Goal: Task Accomplishment & Management: Complete application form

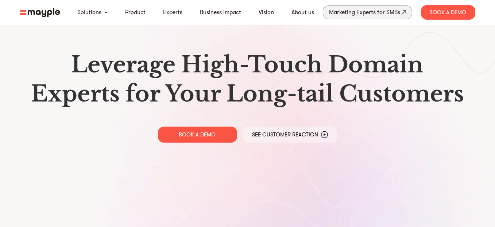
click at [361, 14] on div "Marketing Experts for SMBs" at bounding box center [364, 12] width 71 height 10
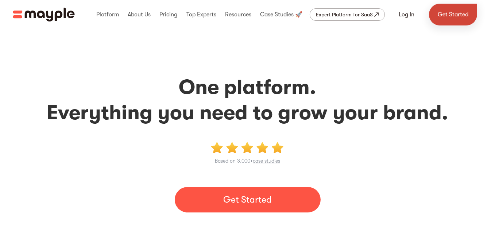
click at [452, 12] on link "Get Started" at bounding box center [453, 15] width 48 height 22
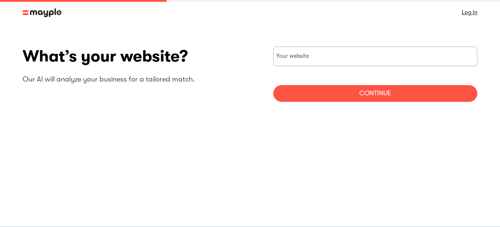
click at [471, 12] on link "Log in" at bounding box center [470, 12] width 16 height 10
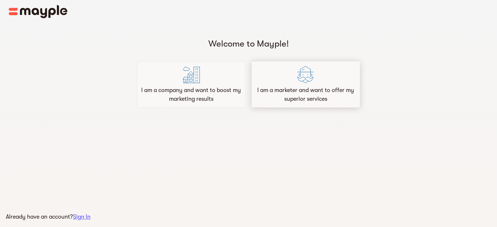
click at [304, 85] on div at bounding box center [305, 76] width 17 height 20
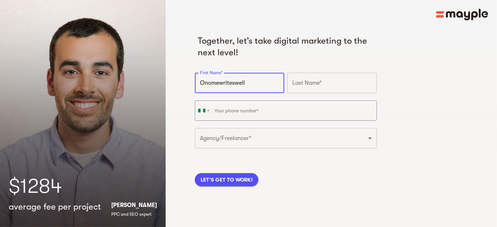
click at [255, 85] on input "Onomewriteswell" at bounding box center [239, 83] width 89 height 20
drag, startPoint x: 255, startPoint y: 85, endPoint x: 194, endPoint y: 85, distance: 60.9
click at [195, 85] on input "Onomewriteswell" at bounding box center [239, 83] width 89 height 20
type input "Onome"
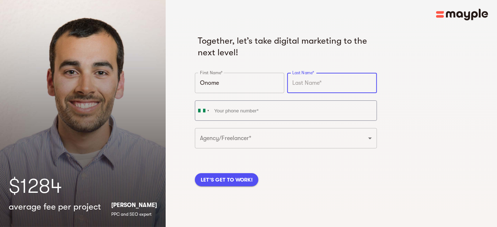
click at [294, 83] on input "text" at bounding box center [331, 83] width 89 height 20
type input "Ogbajibrede"
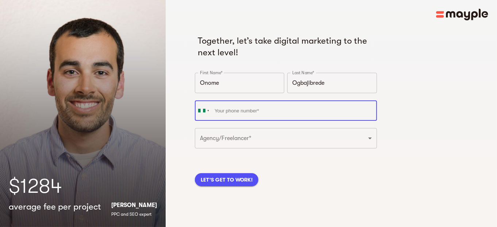
click at [262, 110] on input "tel" at bounding box center [286, 111] width 182 height 20
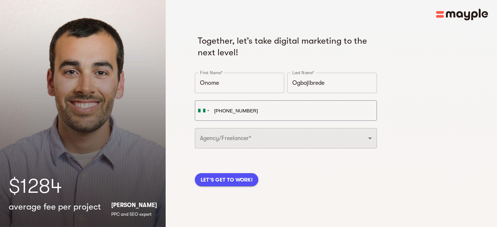
type input "+234 903 374 4197"
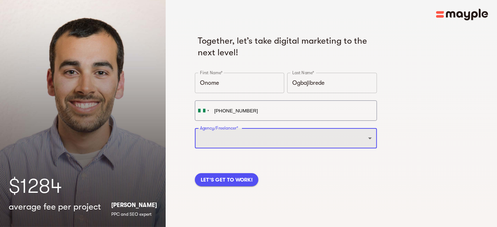
click at [368, 136] on select "Freelancer Digital Agency" at bounding box center [286, 138] width 182 height 20
click at [368, 137] on select "Freelancer Digital Agency" at bounding box center [286, 138] width 182 height 20
select select "FREELANCER"
click at [195, 128] on select "Freelancer Digital Agency" at bounding box center [286, 138] width 182 height 20
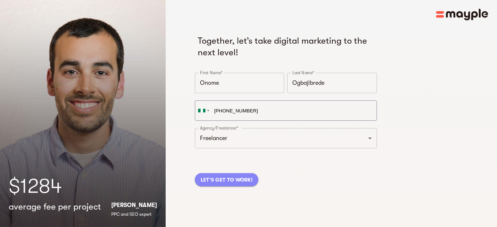
click at [229, 179] on span "LET'S GET TO WORK!" at bounding box center [227, 180] width 52 height 9
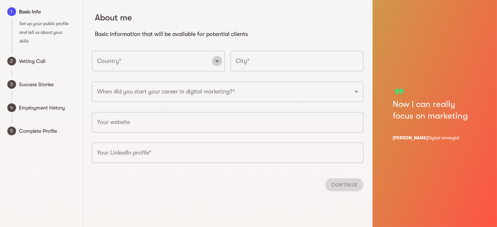
click at [214, 61] on icon "Open" at bounding box center [217, 61] width 9 height 9
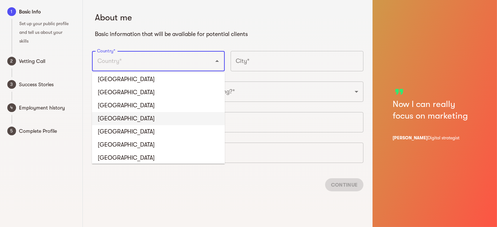
scroll to position [2115, 0]
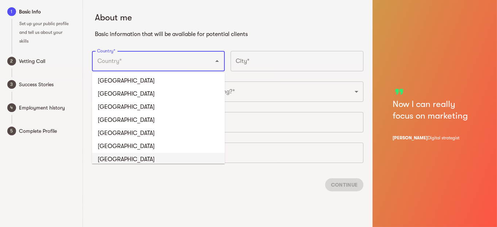
click at [114, 153] on li "Nigeria" at bounding box center [158, 159] width 133 height 13
type input "Nigeria"
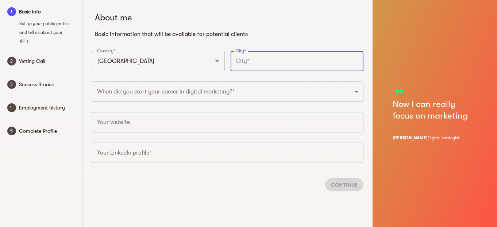
click at [261, 61] on input "text" at bounding box center [296, 61] width 133 height 20
type input "Federal Capital Territory"
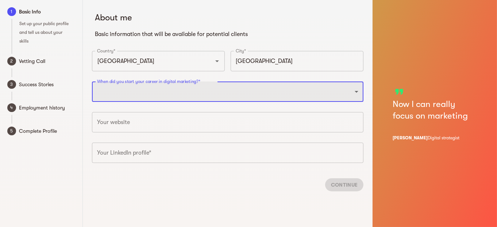
click at [356, 92] on select "2025 2024 2023 2022 2021 2020 2019 2018 2017 2016 2015 2014 2013 2012 2011 2010…" at bounding box center [227, 92] width 271 height 20
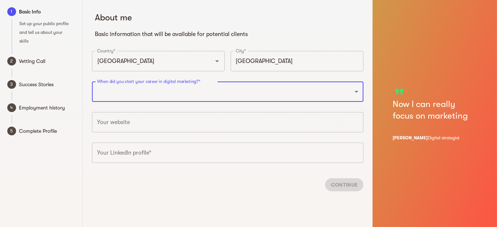
click at [394, 61] on div "format_quote Now I can really focus on marketing Lior Zelering Digital strategi…" at bounding box center [434, 113] width 85 height 227
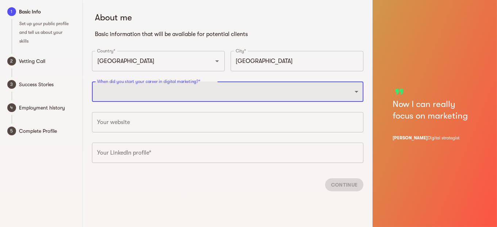
click at [356, 91] on select "2025 2024 2023 2022 2021 2020 2019 2018 2017 2016 2015 2014 2013 2012 2011 2010…" at bounding box center [227, 92] width 271 height 20
select select "2021"
click at [92, 82] on select "2025 2024 2023 2022 2021 2020 2019 2018 2017 2016 2015 2014 2013 2012 2011 2010…" at bounding box center [227, 92] width 271 height 20
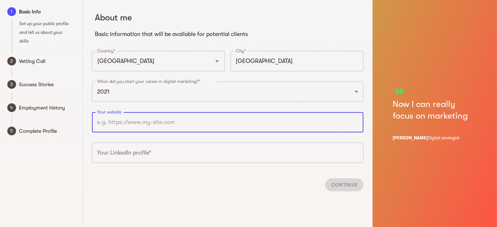
click at [127, 124] on input "text" at bounding box center [227, 122] width 271 height 20
click at [147, 121] on input "text" at bounding box center [227, 122] width 271 height 20
paste input "www.linkedin.com/in/onome-ogbajibrede-142b7a283"
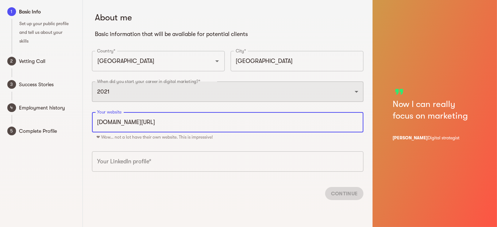
type input "https://www.linkedin.com/in/onome-ogbajibrede-142b7a283"
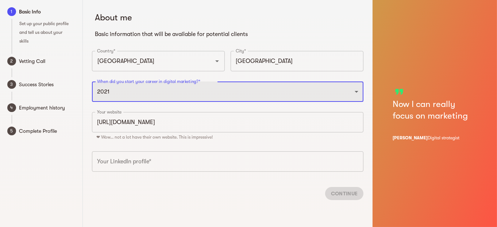
click at [355, 90] on select "2025 2024 2023 2022 2021 2020 2019 2018 2017 2016 2015 2014 2013 2012 2011 2010…" at bounding box center [227, 92] width 271 height 20
select select "2019"
click at [92, 82] on select "2025 2024 2023 2022 2021 2020 2019 2018 2017 2016 2015 2014 2013 2012 2011 2010…" at bounding box center [227, 92] width 271 height 20
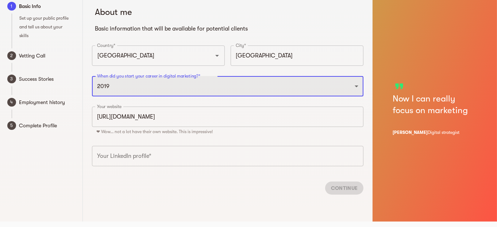
scroll to position [9, 0]
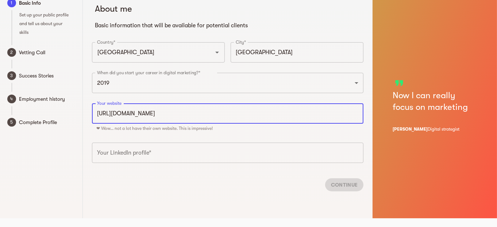
drag, startPoint x: 258, startPoint y: 112, endPoint x: 92, endPoint y: 117, distance: 165.9
click at [92, 117] on input "https://www.linkedin.com/in/onome-ogbajibrede-142b7a283" at bounding box center [227, 114] width 271 height 20
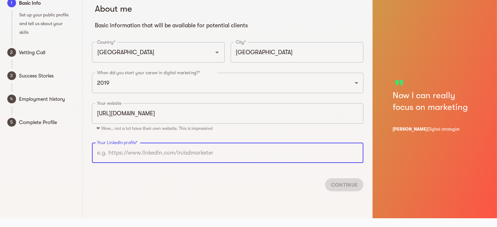
click at [125, 153] on input "text" at bounding box center [227, 153] width 271 height 20
paste input "https://www.linkedin.com/in/onome-ogbajibrede-142b7a283"
type input "https://www.linkedin.com/in/onome-ogbajibrede-142b7a283"
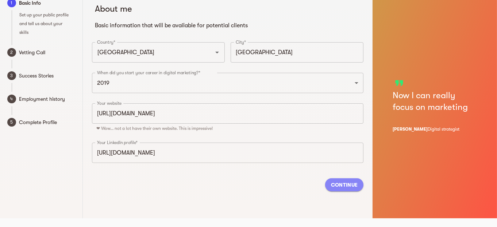
click at [339, 184] on span "Continue" at bounding box center [344, 185] width 27 height 9
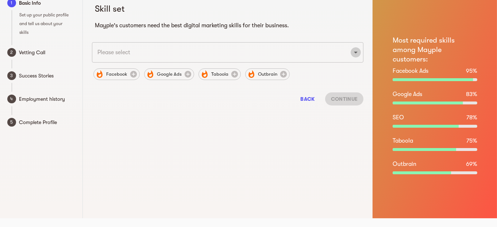
click at [356, 52] on icon "Open" at bounding box center [356, 53] width 4 height 2
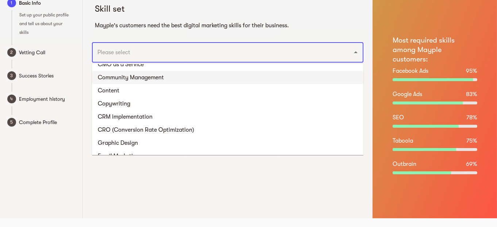
scroll to position [401, 0]
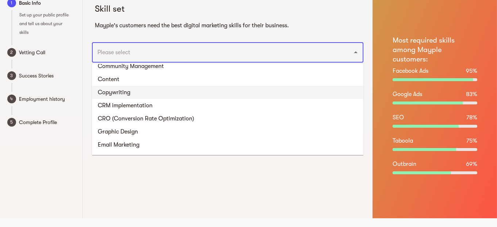
click at [128, 90] on li "Copywriting" at bounding box center [227, 92] width 271 height 13
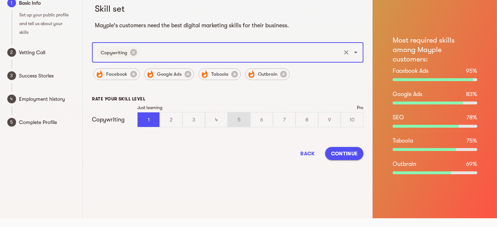
click at [240, 116] on div "5" at bounding box center [239, 120] width 22 height 15
click at [0, 0] on input "5" at bounding box center [0, 0] width 0 height 0
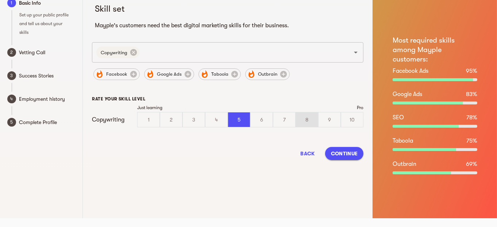
click at [310, 118] on div "8" at bounding box center [307, 120] width 22 height 15
click at [0, 0] on input "8" at bounding box center [0, 0] width 0 height 0
click at [331, 119] on div "9" at bounding box center [329, 120] width 22 height 15
click at [0, 0] on input "9" at bounding box center [0, 0] width 0 height 0
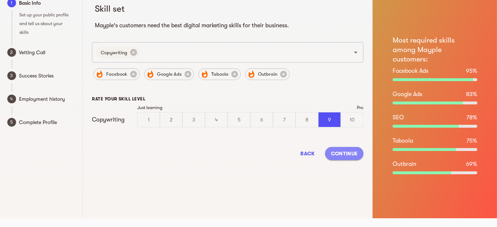
click at [342, 153] on span "Continue" at bounding box center [344, 153] width 27 height 9
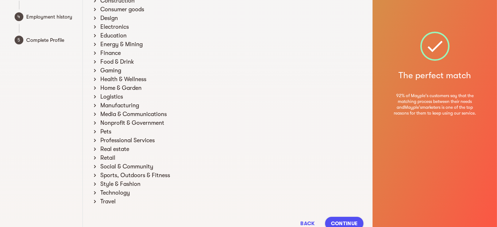
scroll to position [109, 0]
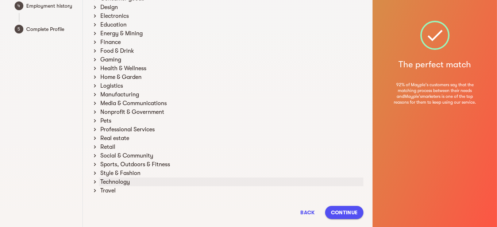
click at [127, 180] on div "Technology" at bounding box center [231, 182] width 264 height 9
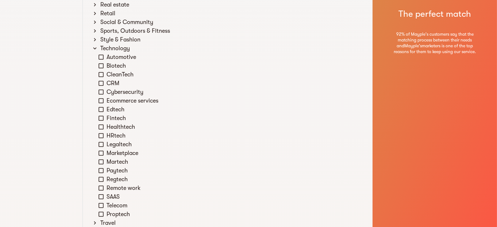
scroll to position [255, 0]
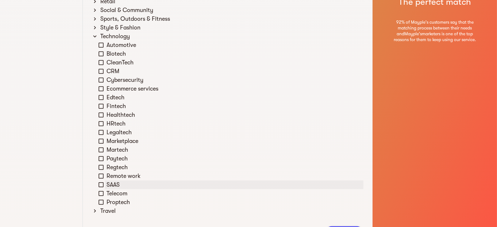
click at [101, 184] on icon at bounding box center [101, 185] width 7 height 7
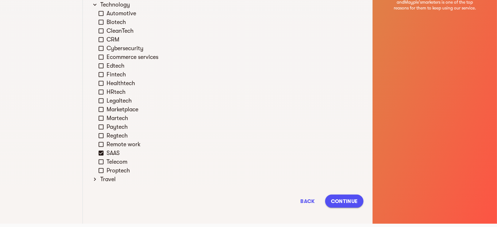
scroll to position [292, 0]
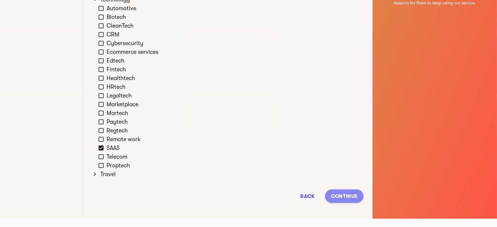
click at [341, 195] on span "Continue" at bounding box center [344, 196] width 27 height 9
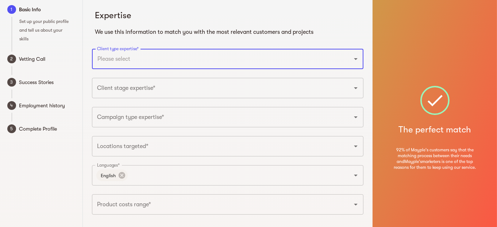
scroll to position [0, 0]
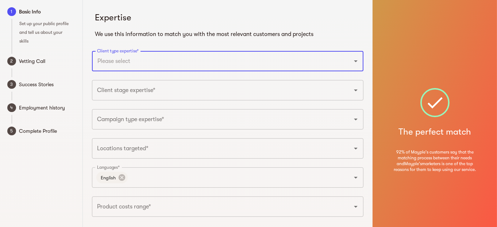
click at [355, 62] on icon "Open" at bounding box center [356, 62] width 4 height 2
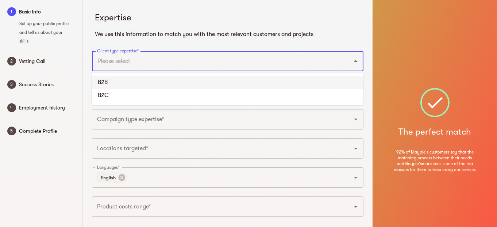
click at [108, 82] on li "B2B" at bounding box center [227, 82] width 271 height 13
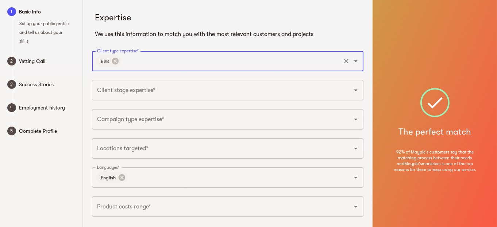
click at [356, 62] on icon "Open" at bounding box center [355, 61] width 9 height 9
click at [108, 81] on li "B2C" at bounding box center [227, 82] width 271 height 13
click at [354, 90] on icon "Open" at bounding box center [355, 90] width 9 height 9
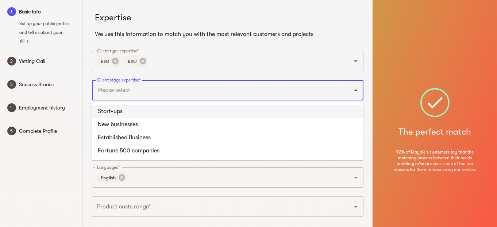
click at [133, 111] on li "Start-ups" at bounding box center [227, 111] width 271 height 13
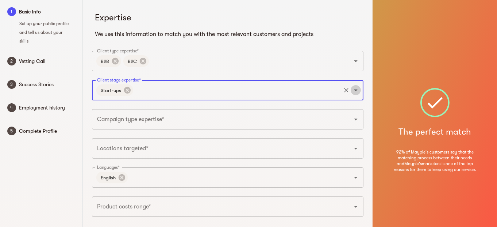
click at [356, 90] on icon "Open" at bounding box center [356, 91] width 4 height 2
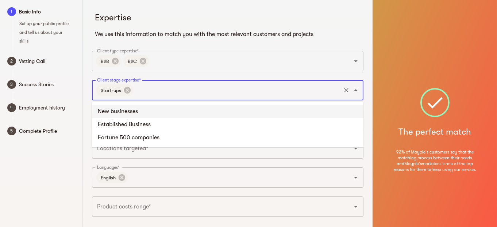
click at [140, 112] on li "New businesses" at bounding box center [227, 111] width 271 height 13
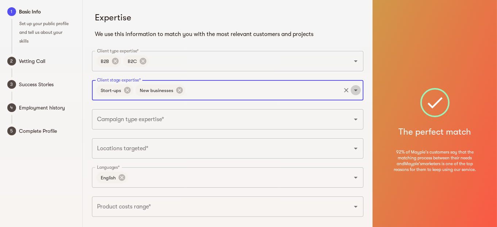
click at [355, 89] on icon "Open" at bounding box center [355, 90] width 9 height 9
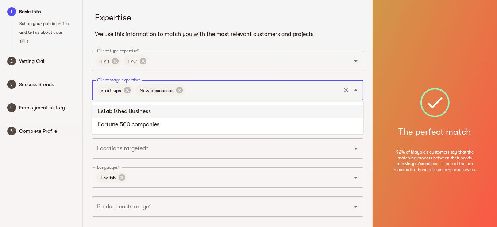
click at [147, 110] on li "Established Business" at bounding box center [227, 111] width 271 height 13
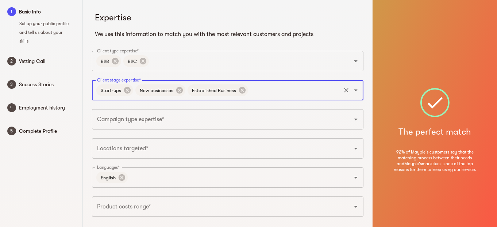
click at [355, 89] on icon "Open" at bounding box center [355, 90] width 9 height 9
click at [128, 109] on li "Fortune 500 companies" at bounding box center [227, 111] width 271 height 13
click at [354, 118] on icon "Open" at bounding box center [355, 119] width 9 height 9
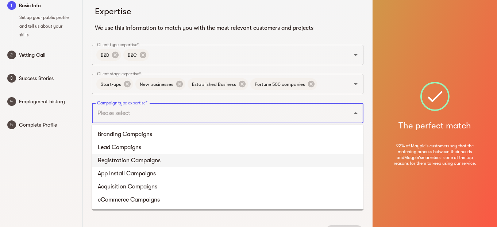
scroll to position [5, 0]
click at [121, 159] on li "Registration Campaigns" at bounding box center [227, 161] width 271 height 13
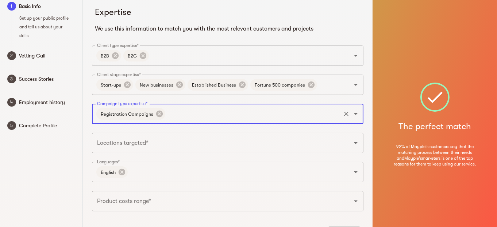
click at [355, 114] on icon "Open" at bounding box center [356, 114] width 4 height 2
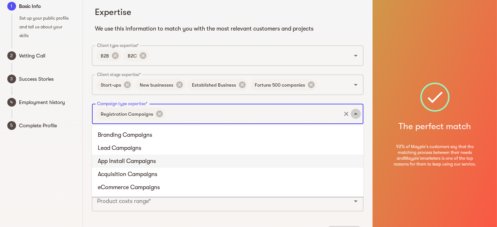
click at [355, 114] on icon "Close" at bounding box center [355, 114] width 9 height 9
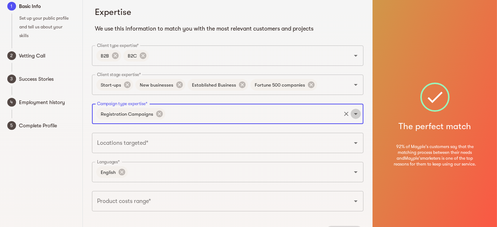
click at [355, 114] on icon "Open" at bounding box center [356, 114] width 4 height 2
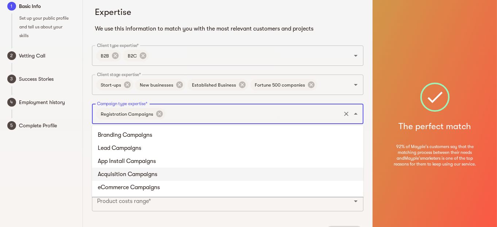
click at [143, 174] on li "Acquisition Campaigns" at bounding box center [227, 174] width 271 height 13
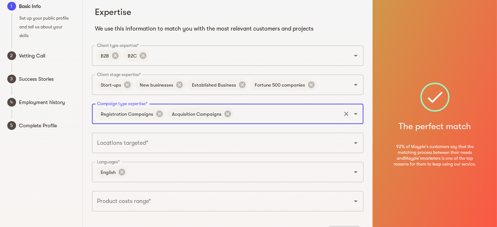
scroll to position [42, 0]
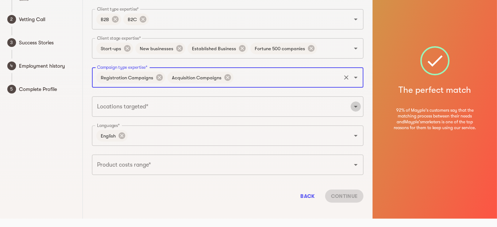
click at [356, 107] on icon "Open" at bounding box center [355, 106] width 9 height 9
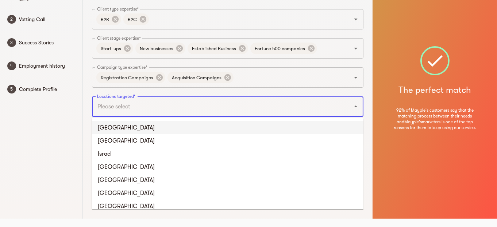
click at [129, 127] on li "United States" at bounding box center [227, 127] width 271 height 13
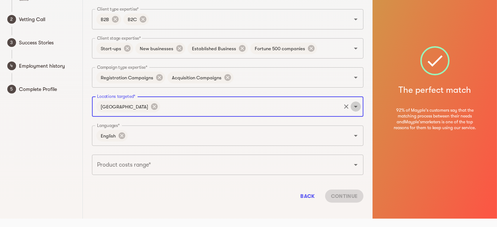
click at [355, 105] on icon "Open" at bounding box center [355, 106] width 9 height 9
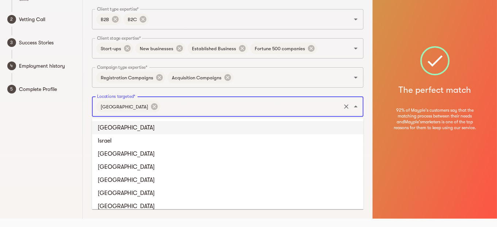
click at [133, 126] on li "United Kingdom" at bounding box center [227, 127] width 271 height 13
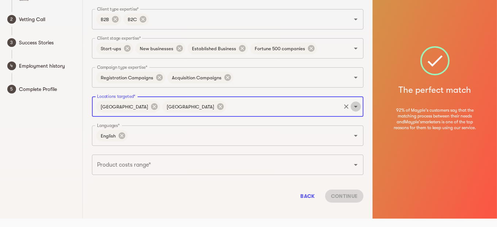
click at [355, 104] on icon "Open" at bounding box center [355, 106] width 9 height 9
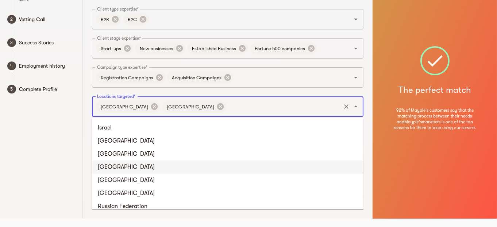
click at [131, 164] on li "Canada" at bounding box center [227, 167] width 271 height 13
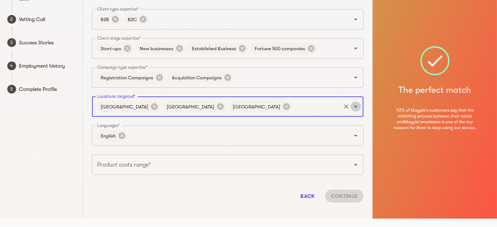
click at [357, 105] on icon "Open" at bounding box center [355, 106] width 9 height 9
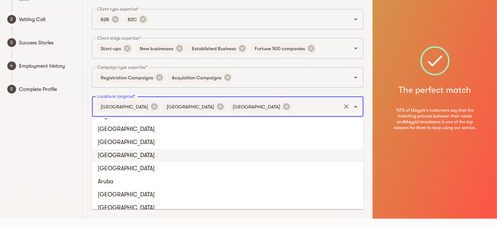
scroll to position [219, 0]
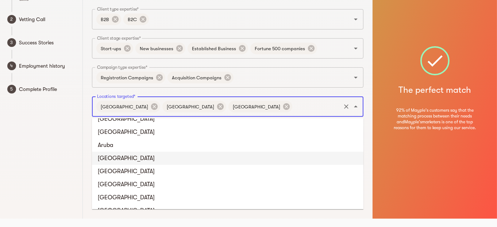
click at [122, 155] on li "Australia" at bounding box center [227, 158] width 271 height 13
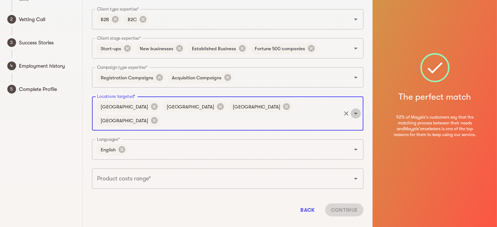
click at [355, 109] on icon "Open" at bounding box center [355, 113] width 9 height 9
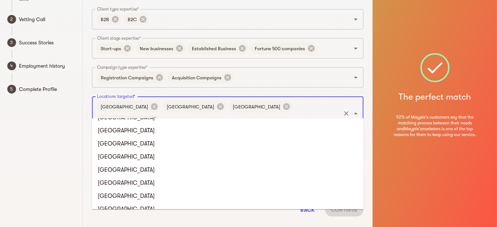
scroll to position [1999, 0]
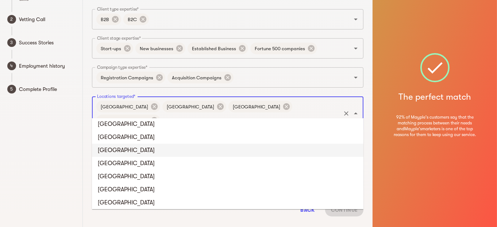
drag, startPoint x: 132, startPoint y: 148, endPoint x: 111, endPoint y: 188, distance: 44.8
click at [111, 188] on li "New Zealand" at bounding box center [227, 189] width 271 height 13
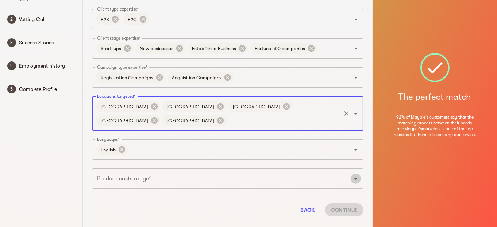
click at [355, 178] on icon "Open" at bounding box center [356, 179] width 4 height 2
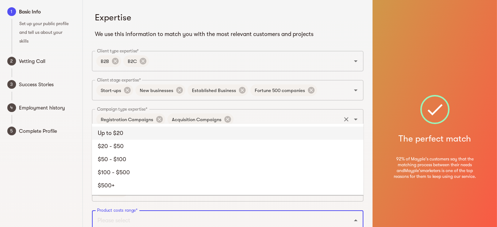
scroll to position [36, 0]
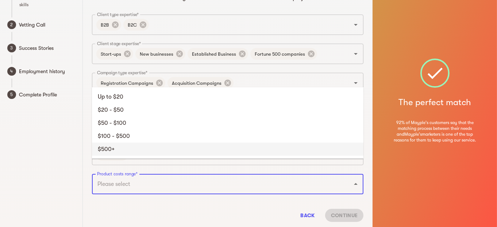
click at [118, 148] on li "$500+" at bounding box center [227, 149] width 271 height 13
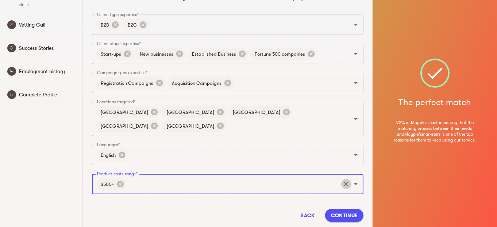
click at [347, 181] on icon "Clear" at bounding box center [345, 184] width 7 height 7
click at [356, 180] on icon "Open" at bounding box center [355, 184] width 9 height 9
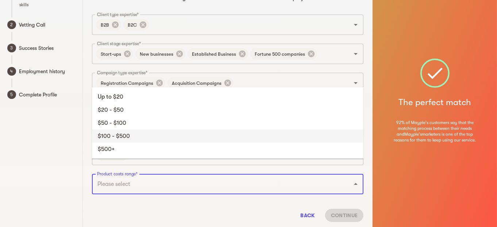
click at [115, 136] on li "$100 - $500" at bounding box center [227, 136] width 271 height 13
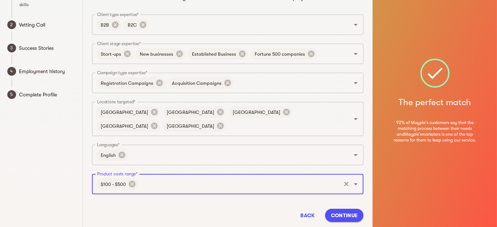
click at [357, 184] on icon "Open" at bounding box center [356, 185] width 4 height 2
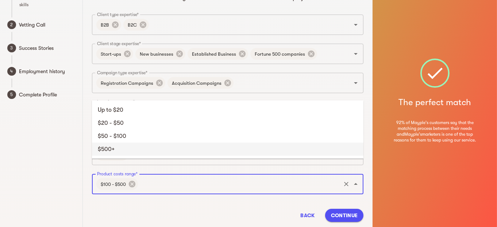
click at [117, 147] on li "$500+" at bounding box center [227, 149] width 271 height 13
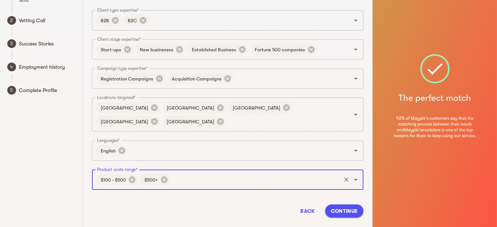
scroll to position [42, 0]
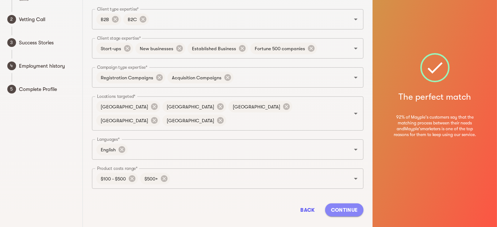
click at [341, 206] on span "Continue" at bounding box center [344, 210] width 27 height 9
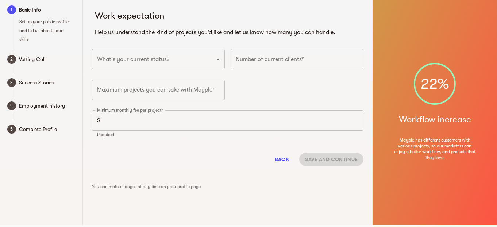
scroll to position [0, 0]
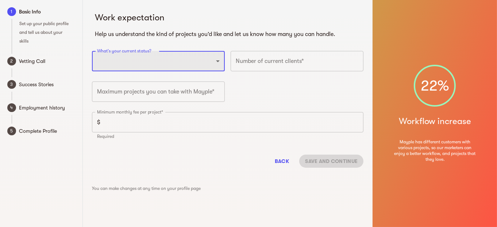
click at [219, 63] on select "Full-time freelancer Full-time job New-freelancing Part-time-freelance Searchin…" at bounding box center [158, 61] width 133 height 20
select select "NEW_FREELANCER"
click at [92, 51] on select "Full-time freelancer Full-time job New-freelancing Part-time-freelance Searchin…" at bounding box center [158, 61] width 133 height 20
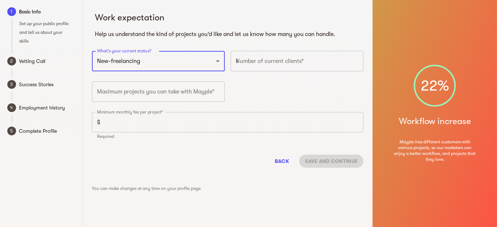
click at [354, 59] on input "1" at bounding box center [296, 61] width 133 height 20
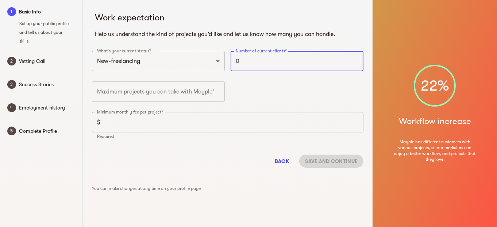
click at [354, 62] on input "0" at bounding box center [296, 61] width 133 height 20
click at [356, 59] on input "1" at bounding box center [296, 61] width 133 height 20
type input "0"
click at [355, 62] on input "0" at bounding box center [296, 61] width 133 height 20
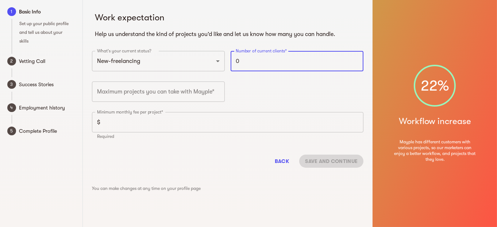
click at [277, 94] on div "What's your current status? Full-time freelancer Full-time job New-freelancing …" at bounding box center [227, 97] width 277 height 99
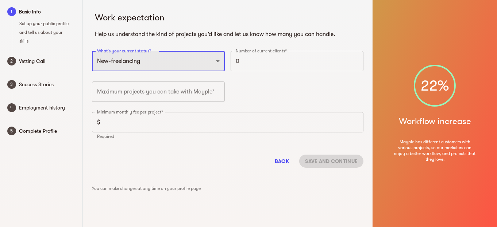
click at [218, 61] on select "Full-time freelancer Full-time job New-freelancing Part-time-freelance Searchin…" at bounding box center [158, 61] width 133 height 20
select select "SEARCHING_FOR_A_FULLTIME_JOB"
click at [92, 51] on select "Full-time freelancer Full-time job New-freelancing Part-time-freelance Searchin…" at bounding box center [158, 61] width 133 height 20
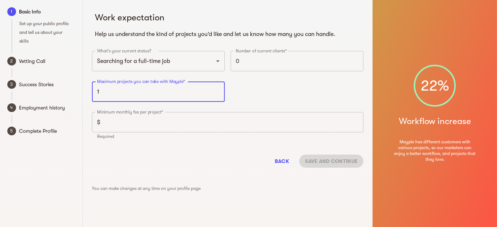
click at [217, 90] on input "1" at bounding box center [158, 92] width 133 height 20
click at [217, 90] on input "2" at bounding box center [158, 92] width 133 height 20
click at [217, 90] on input "3" at bounding box center [158, 92] width 133 height 20
click at [217, 90] on input "4" at bounding box center [158, 92] width 133 height 20
type input "5"
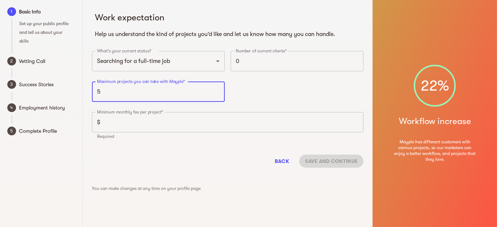
click at [217, 90] on input "5" at bounding box center [158, 92] width 133 height 20
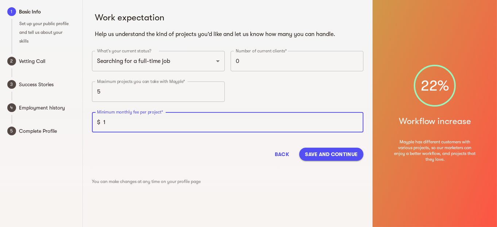
click at [354, 120] on input "1" at bounding box center [233, 122] width 260 height 20
click at [354, 120] on input "2" at bounding box center [233, 122] width 260 height 20
click at [354, 120] on input "3" at bounding box center [233, 122] width 260 height 20
click at [354, 120] on input "4" at bounding box center [233, 122] width 260 height 20
click at [354, 120] on input "5" at bounding box center [233, 122] width 260 height 20
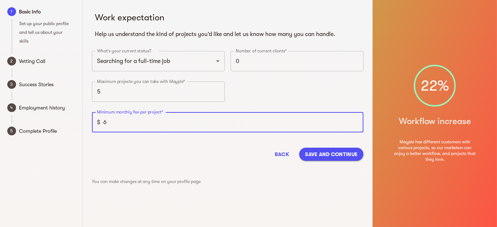
click at [354, 120] on input "6" at bounding box center [233, 122] width 260 height 20
click at [354, 120] on input "7" at bounding box center [233, 122] width 260 height 20
click at [354, 120] on input "8" at bounding box center [233, 122] width 260 height 20
click at [354, 120] on input "9" at bounding box center [233, 122] width 260 height 20
click at [354, 120] on input "568" at bounding box center [233, 122] width 260 height 20
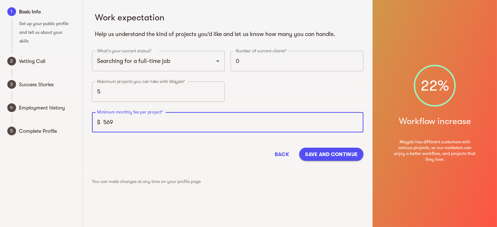
click at [354, 120] on input "569" at bounding box center [233, 122] width 260 height 20
click at [354, 120] on input "570" at bounding box center [233, 122] width 260 height 20
click at [354, 120] on input "571" at bounding box center [233, 122] width 260 height 20
click at [354, 120] on input "573" at bounding box center [233, 122] width 260 height 20
click at [354, 120] on input "574" at bounding box center [233, 122] width 260 height 20
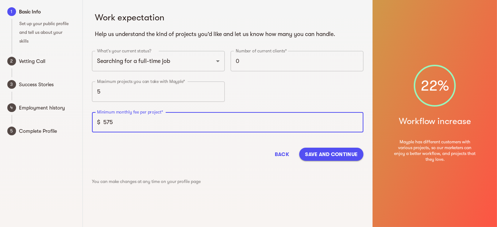
click at [354, 120] on input "575" at bounding box center [233, 122] width 260 height 20
click at [354, 120] on input "576" at bounding box center [233, 122] width 260 height 20
click at [354, 120] on input "577" at bounding box center [233, 122] width 260 height 20
click at [354, 120] on input "578" at bounding box center [233, 122] width 260 height 20
click at [354, 120] on input "579" at bounding box center [233, 122] width 260 height 20
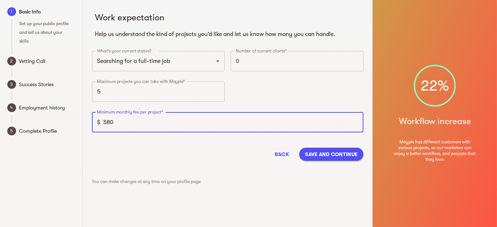
click at [354, 120] on input "580" at bounding box center [233, 122] width 260 height 20
click at [354, 120] on input "581" at bounding box center [233, 122] width 260 height 20
click at [354, 120] on input "582" at bounding box center [233, 122] width 260 height 20
click at [354, 120] on input "583" at bounding box center [233, 122] width 260 height 20
click at [354, 120] on input "584" at bounding box center [233, 122] width 260 height 20
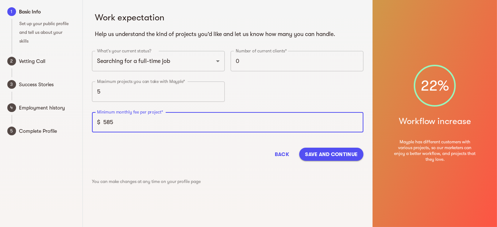
click at [354, 120] on input "585" at bounding box center [233, 122] width 260 height 20
click at [354, 120] on input "586" at bounding box center [233, 122] width 260 height 20
click at [354, 120] on input "587" at bounding box center [233, 122] width 260 height 20
click at [354, 120] on input "588" at bounding box center [233, 122] width 260 height 20
click at [354, 120] on input "589" at bounding box center [233, 122] width 260 height 20
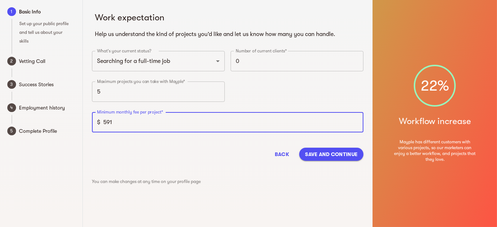
click at [354, 120] on input "591" at bounding box center [233, 122] width 260 height 20
click at [354, 120] on input "592" at bounding box center [233, 122] width 260 height 20
click at [354, 120] on input "593" at bounding box center [233, 122] width 260 height 20
click at [354, 120] on input "594" at bounding box center [233, 122] width 260 height 20
click at [354, 120] on input "595" at bounding box center [233, 122] width 260 height 20
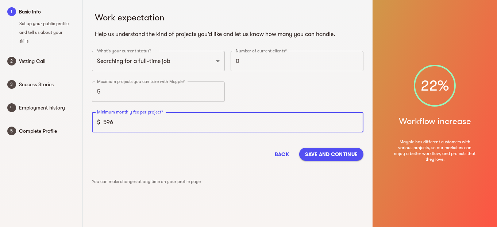
click at [354, 120] on input "596" at bounding box center [233, 122] width 260 height 20
click at [354, 120] on input "597" at bounding box center [233, 122] width 260 height 20
click at [354, 120] on input "598" at bounding box center [233, 122] width 260 height 20
click at [354, 120] on input "599" at bounding box center [233, 122] width 260 height 20
type input "600"
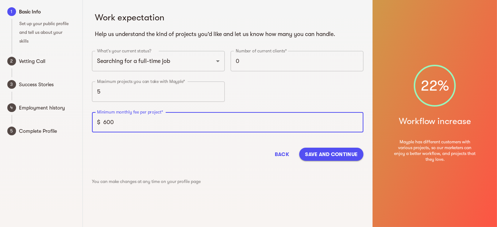
click at [354, 120] on input "600" at bounding box center [233, 122] width 260 height 20
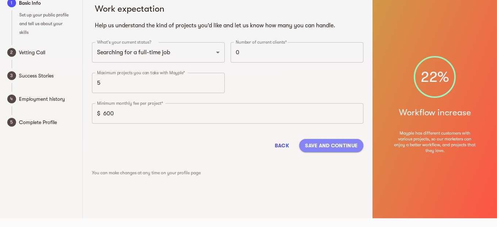
click at [323, 144] on span "Save and continue" at bounding box center [331, 145] width 52 height 9
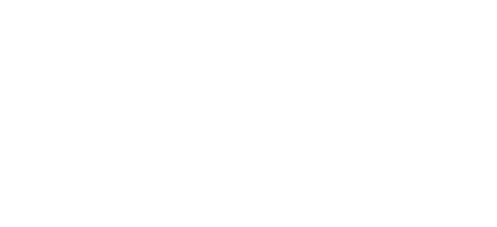
scroll to position [6, 0]
